Goal: Transaction & Acquisition: Purchase product/service

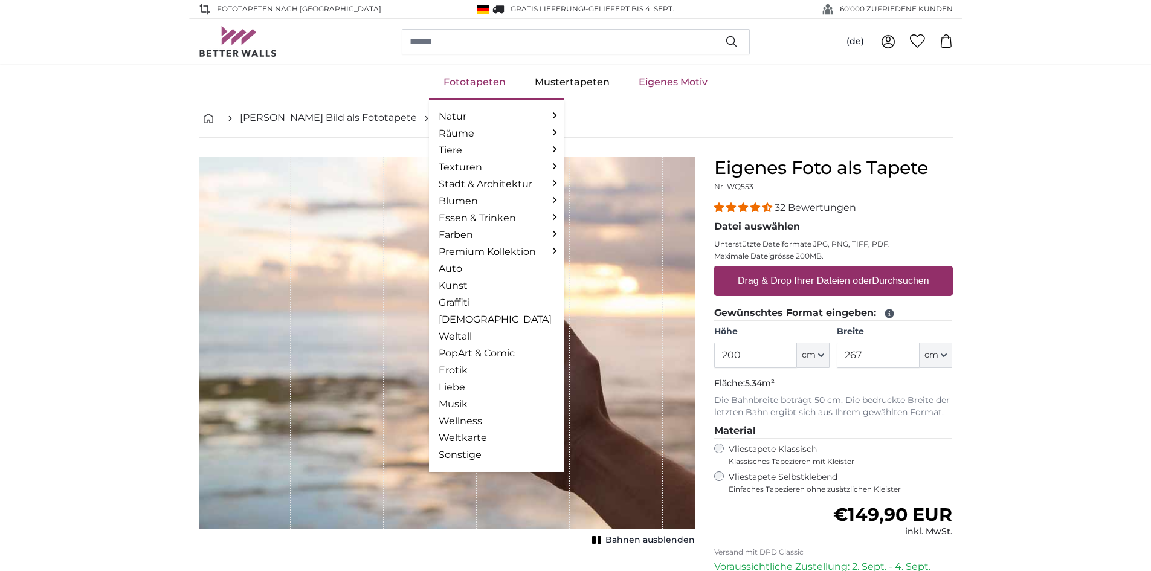
click at [491, 82] on link "Fototapeten" at bounding box center [474, 81] width 91 height 31
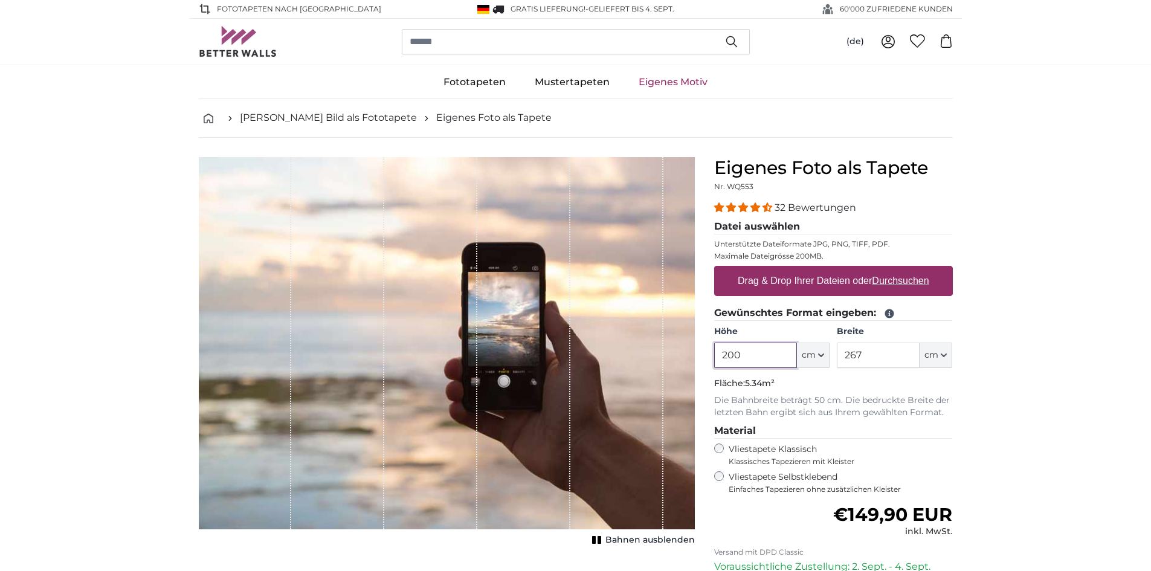
scroll to position [60, 0]
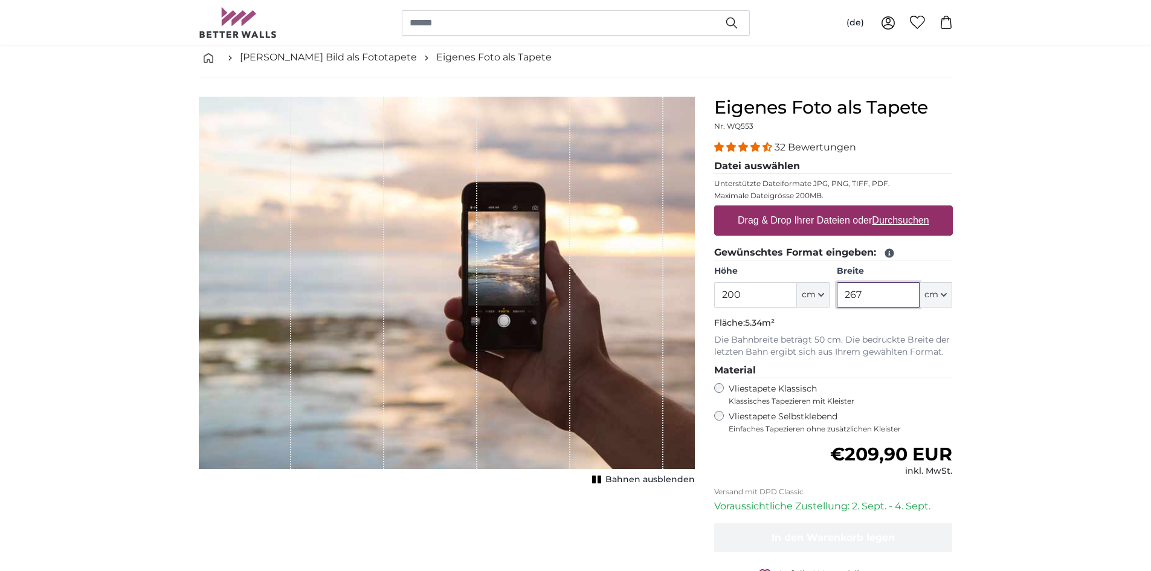
click at [879, 292] on input "267" at bounding box center [878, 294] width 83 height 25
type input "2"
click at [881, 298] on input "400" at bounding box center [878, 294] width 83 height 25
type input "4"
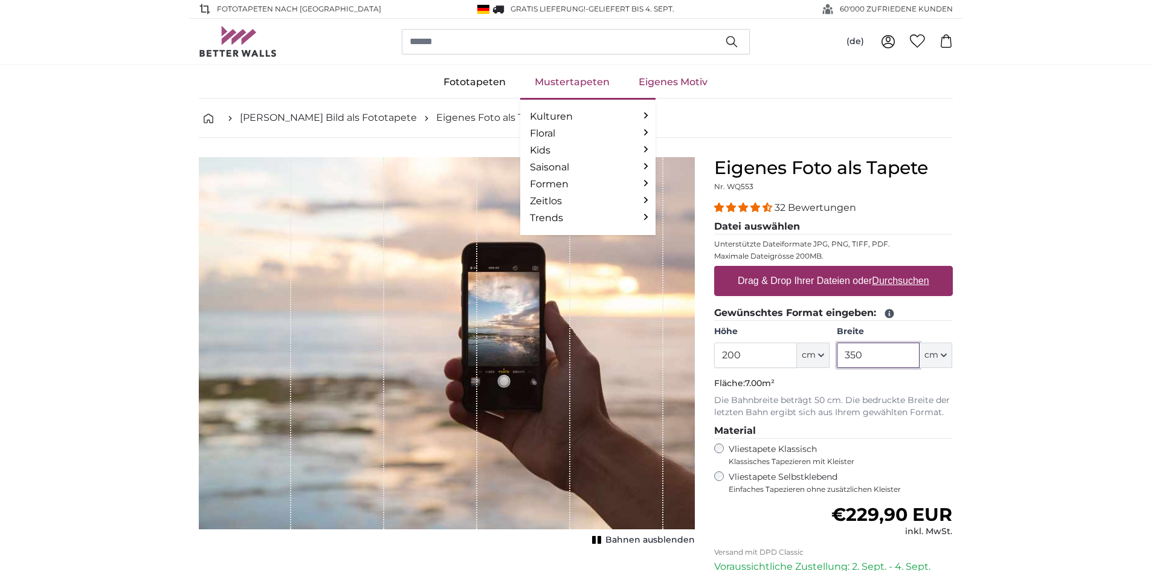
type input "350"
click at [539, 79] on link "Mustertapeten" at bounding box center [572, 81] width 104 height 31
